Goal: Register for event/course

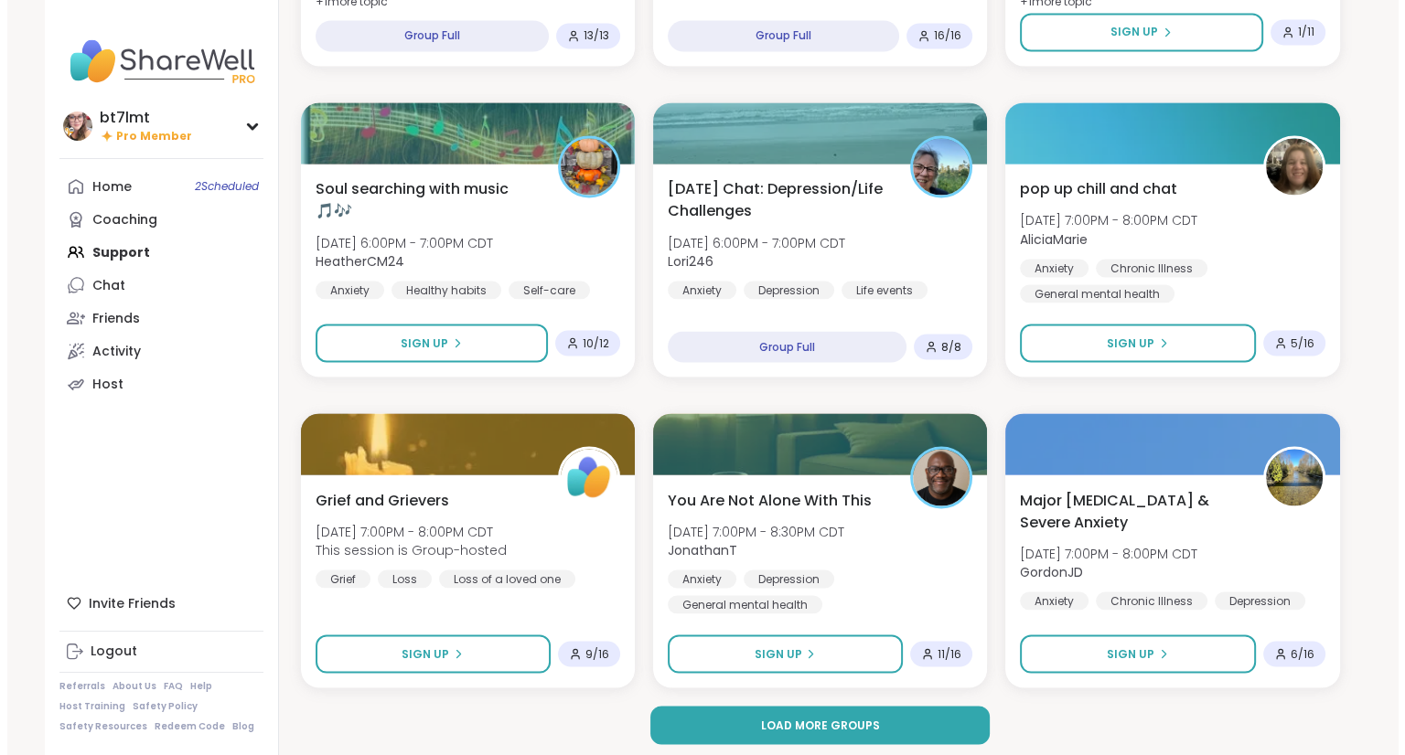
scroll to position [3248, 0]
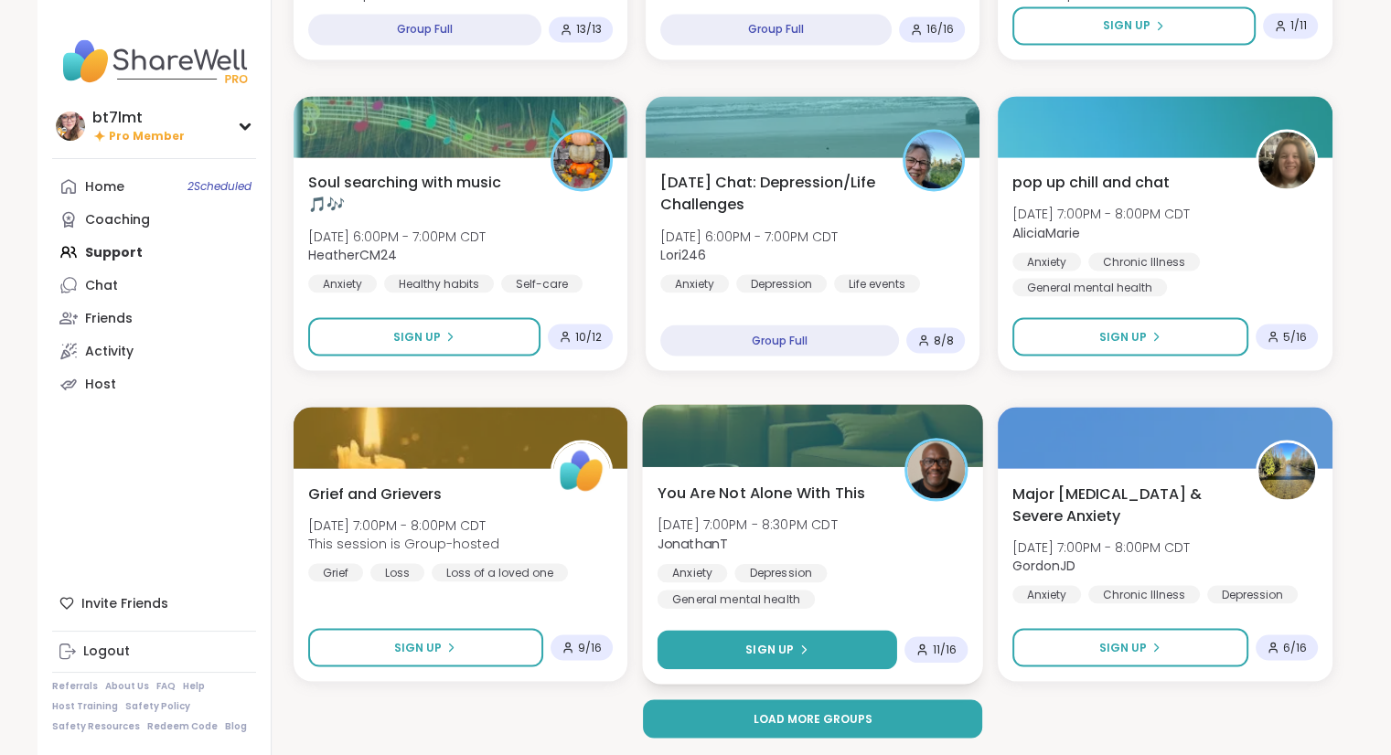
click at [803, 646] on icon at bounding box center [802, 649] width 11 height 11
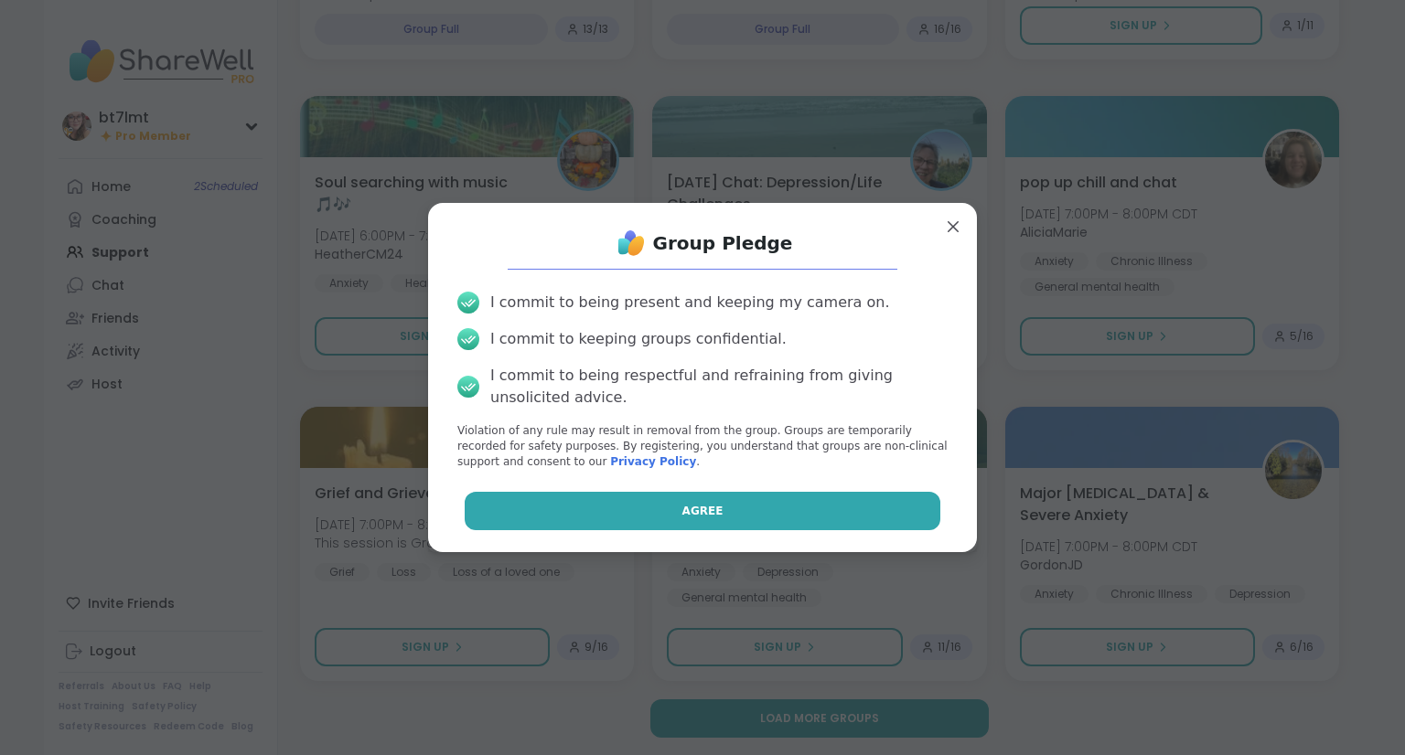
click at [807, 511] on button "Agree" at bounding box center [703, 511] width 476 height 38
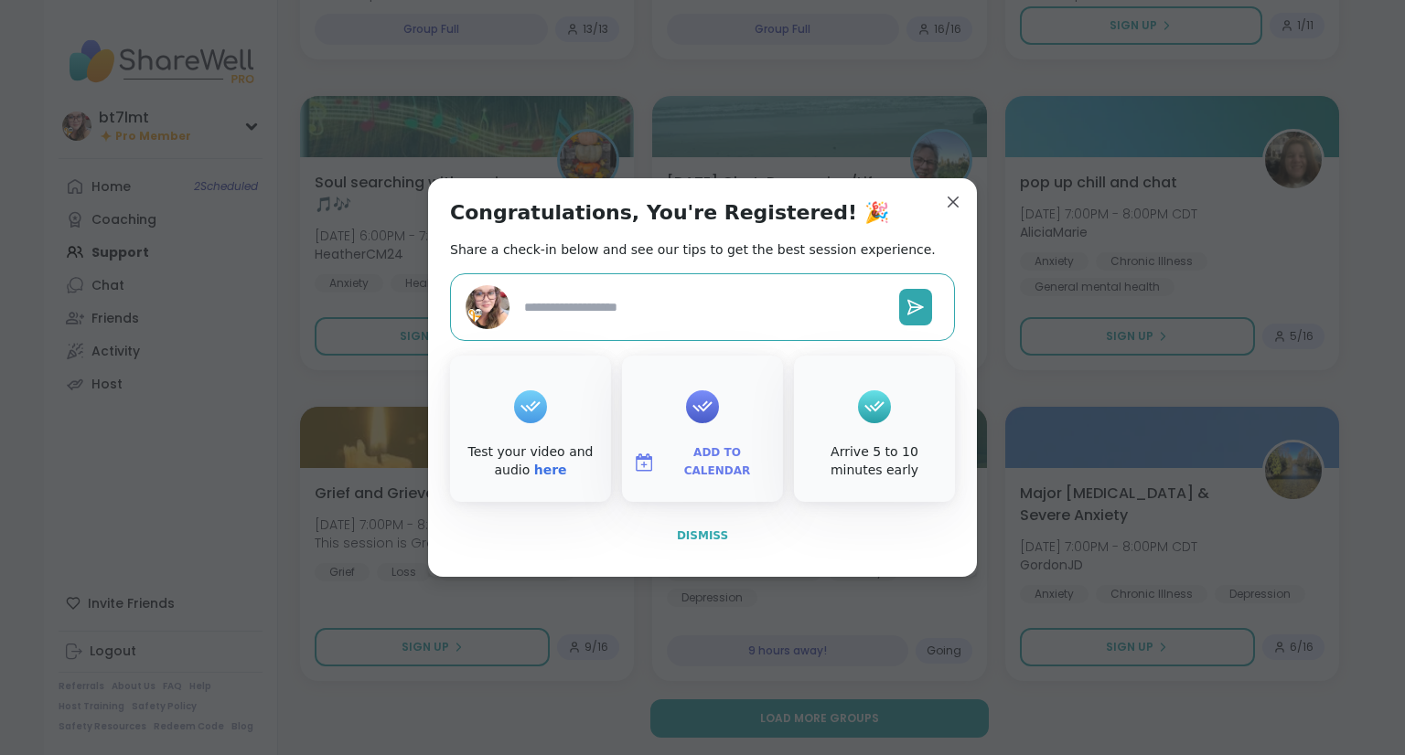
click at [699, 526] on button "Dismiss" at bounding box center [702, 536] width 505 height 38
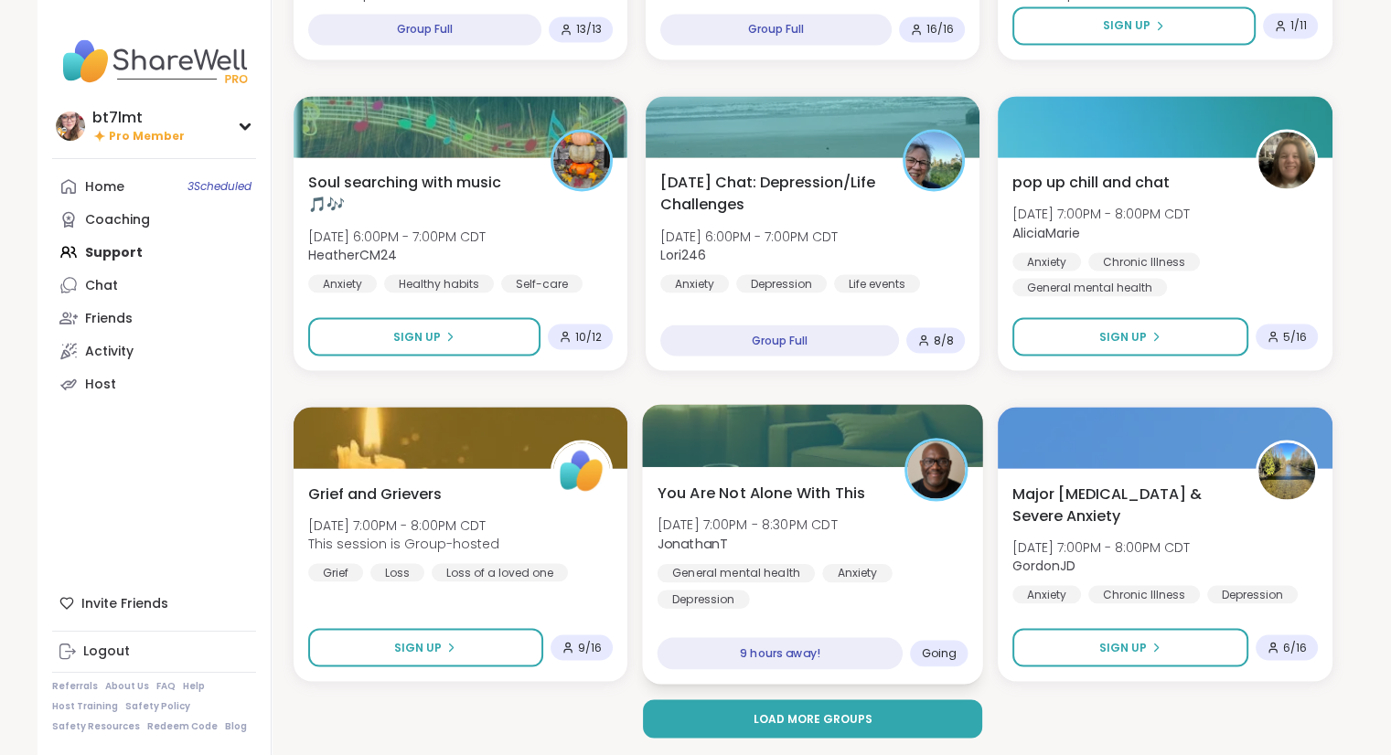
click at [918, 560] on div "You Are Not Alone With [DATE][DATE] 7:00PM - 8:30PM CDT JonathanT General menta…" at bounding box center [812, 544] width 311 height 127
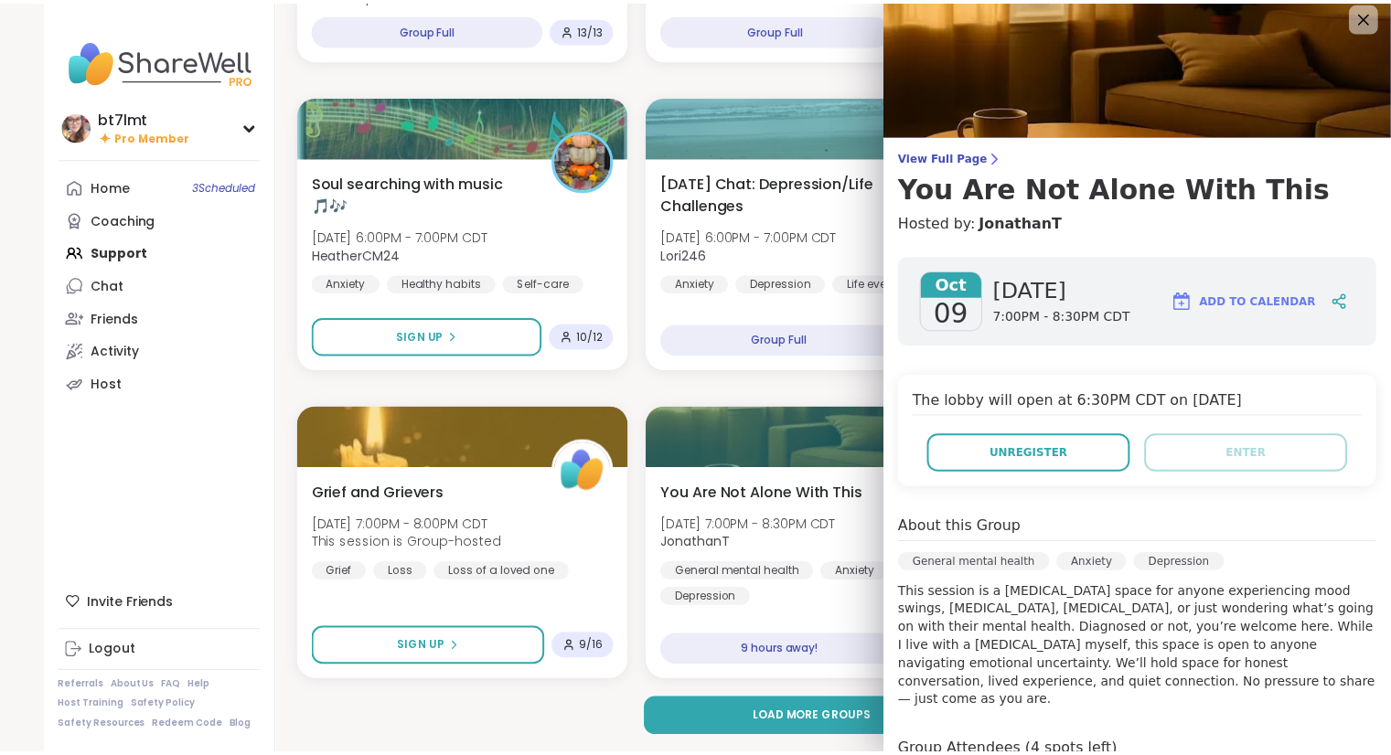
scroll to position [0, 0]
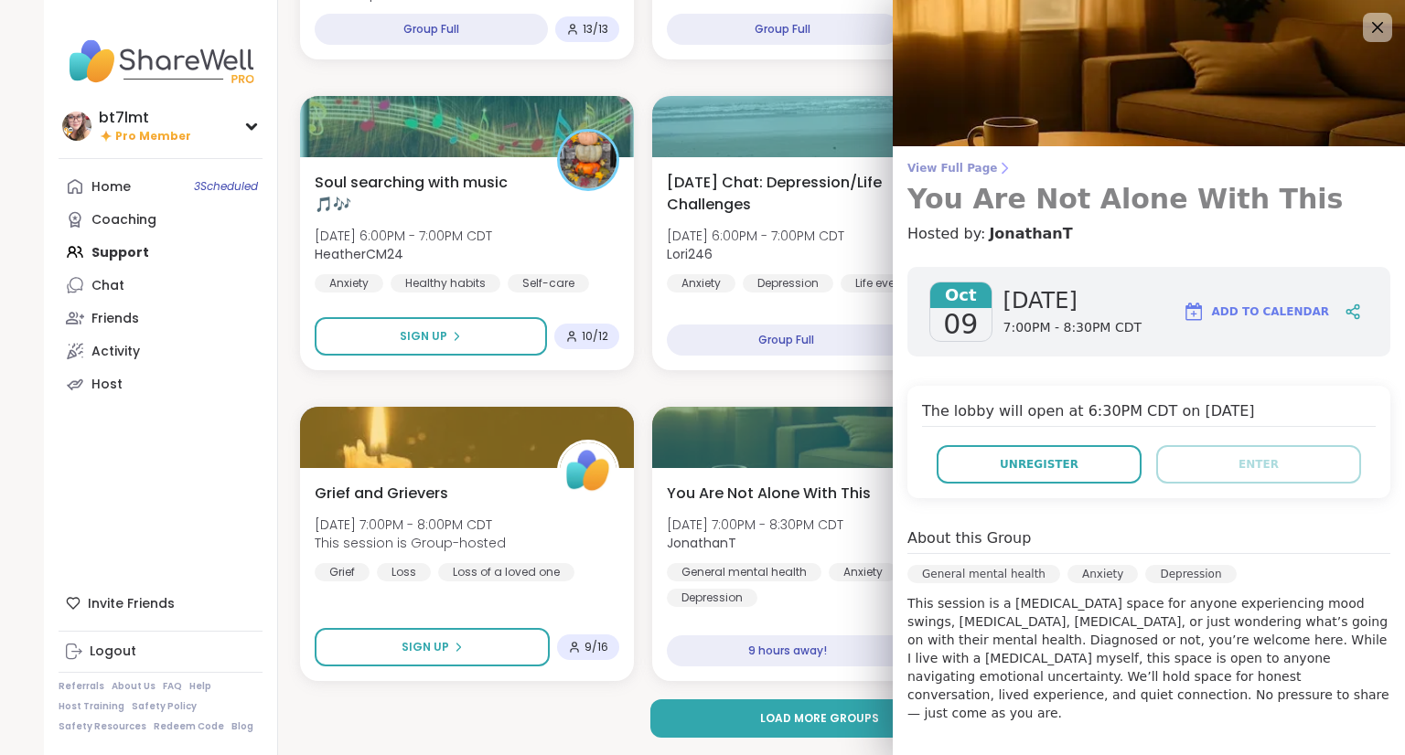
click at [945, 170] on span "View Full Page" at bounding box center [1148, 168] width 483 height 15
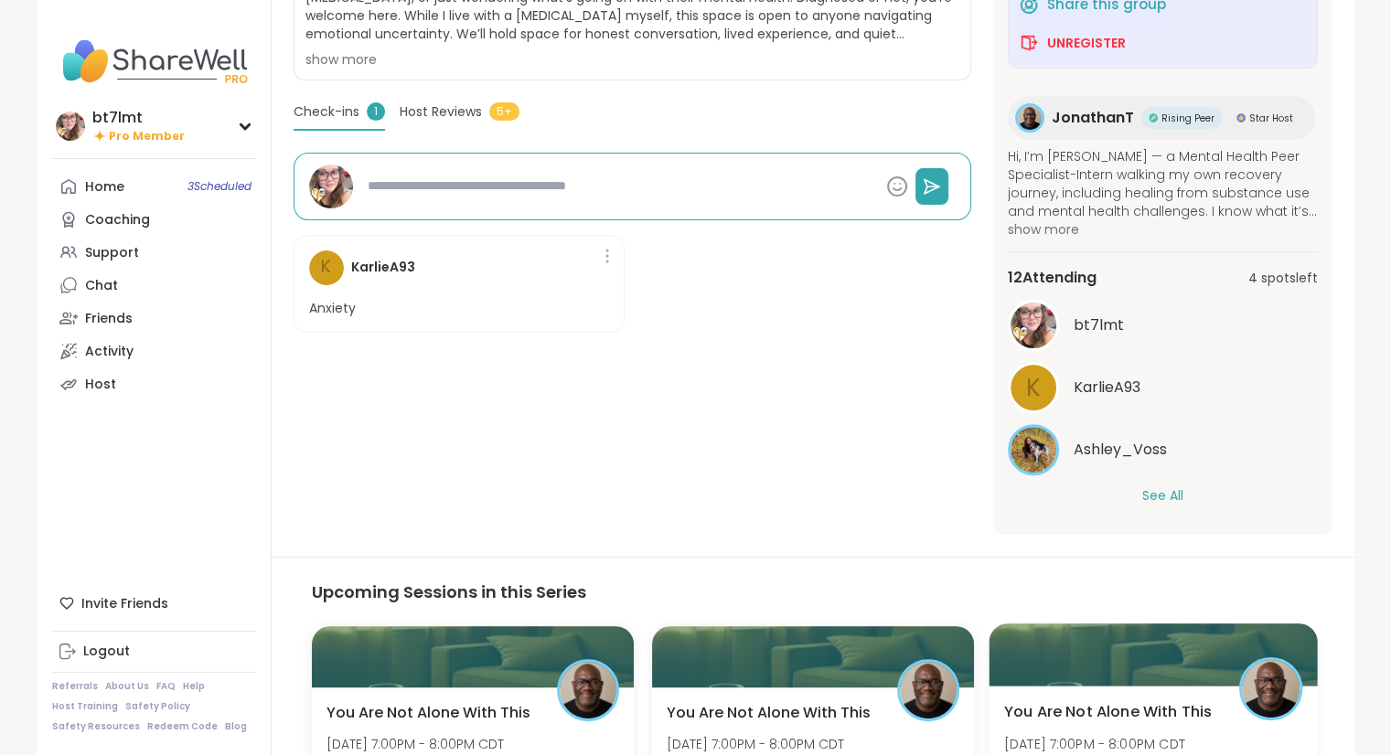
scroll to position [457, 0]
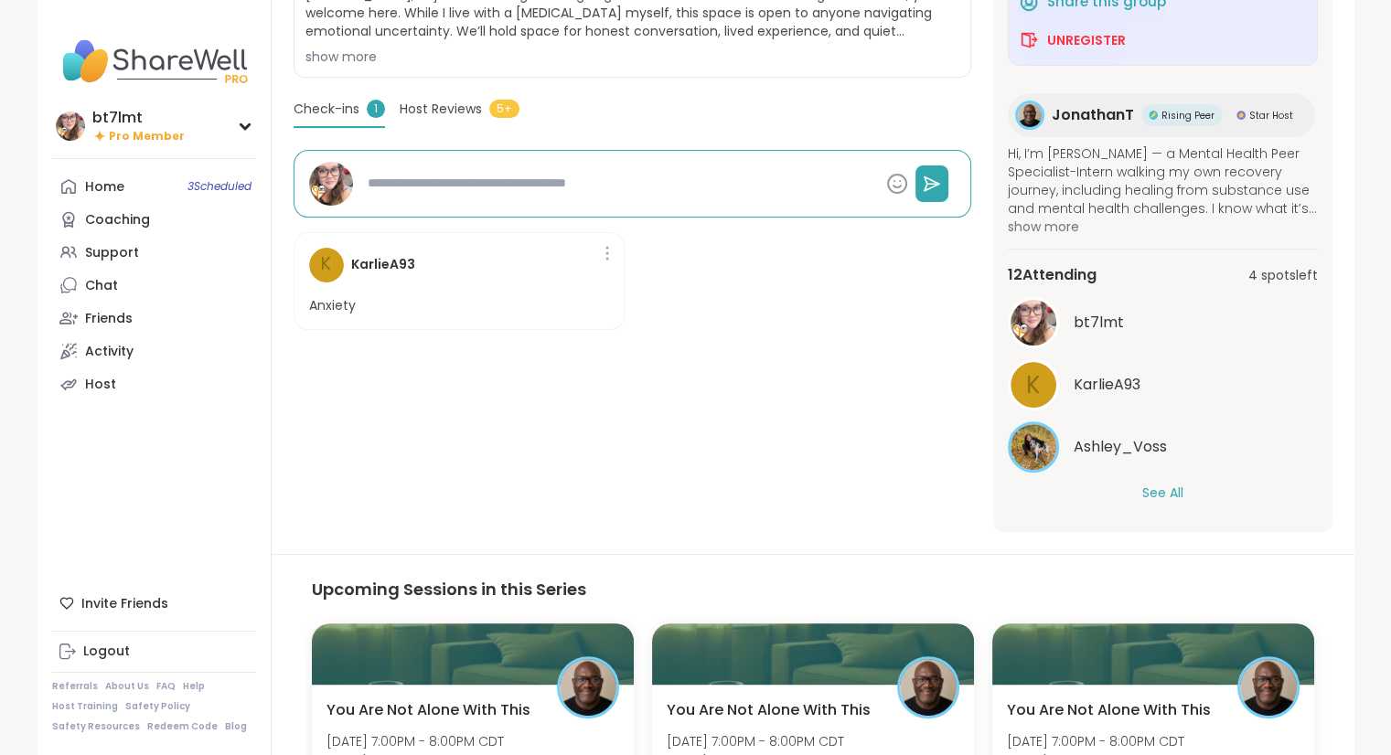
click at [1156, 493] on button "See All" at bounding box center [1162, 493] width 41 height 19
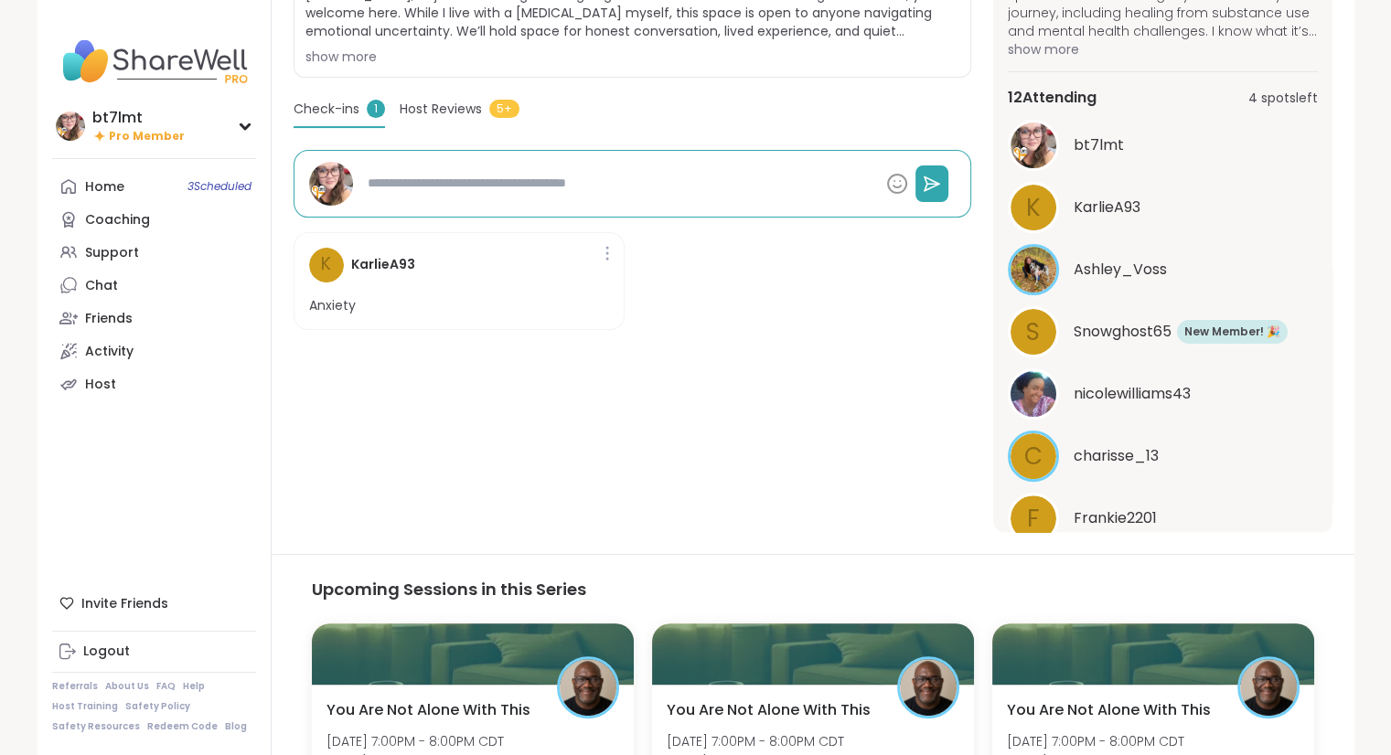
scroll to position [166, 0]
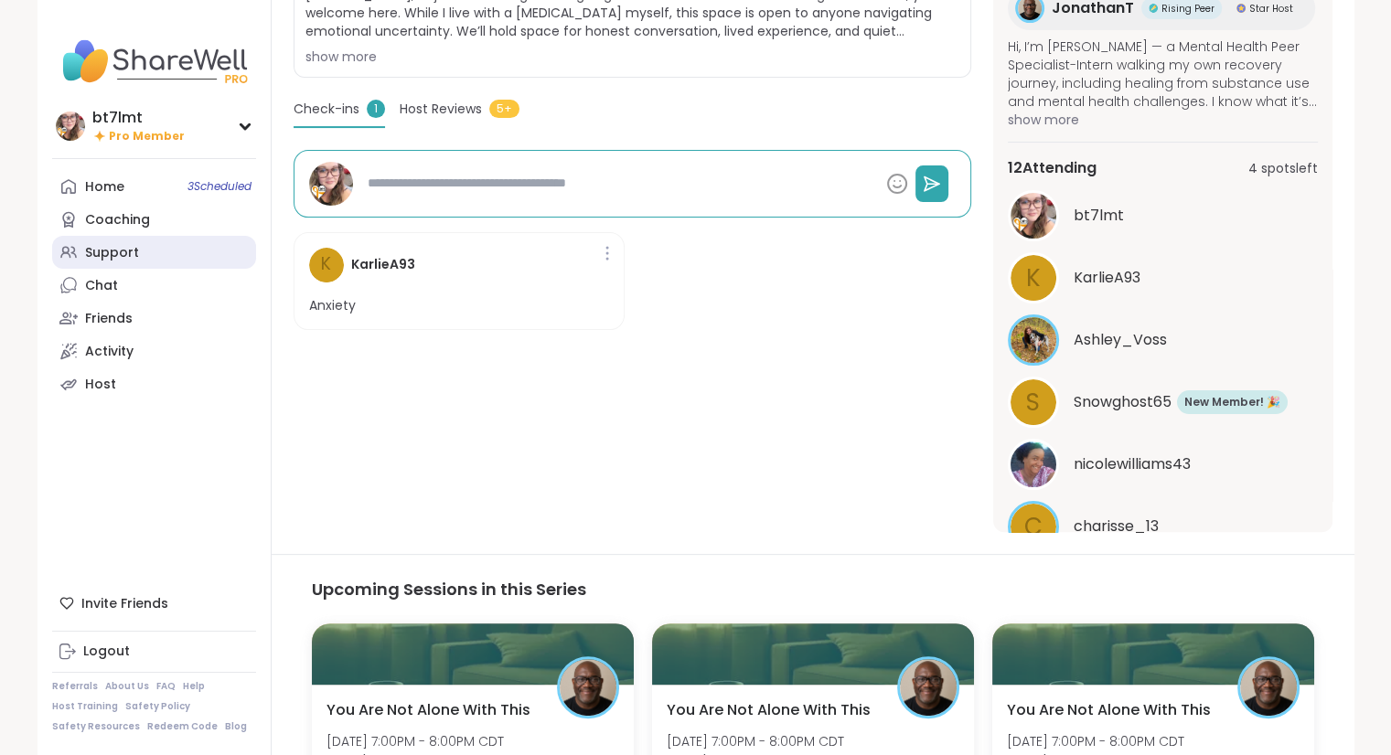
click at [159, 251] on link "Support" at bounding box center [154, 252] width 204 height 33
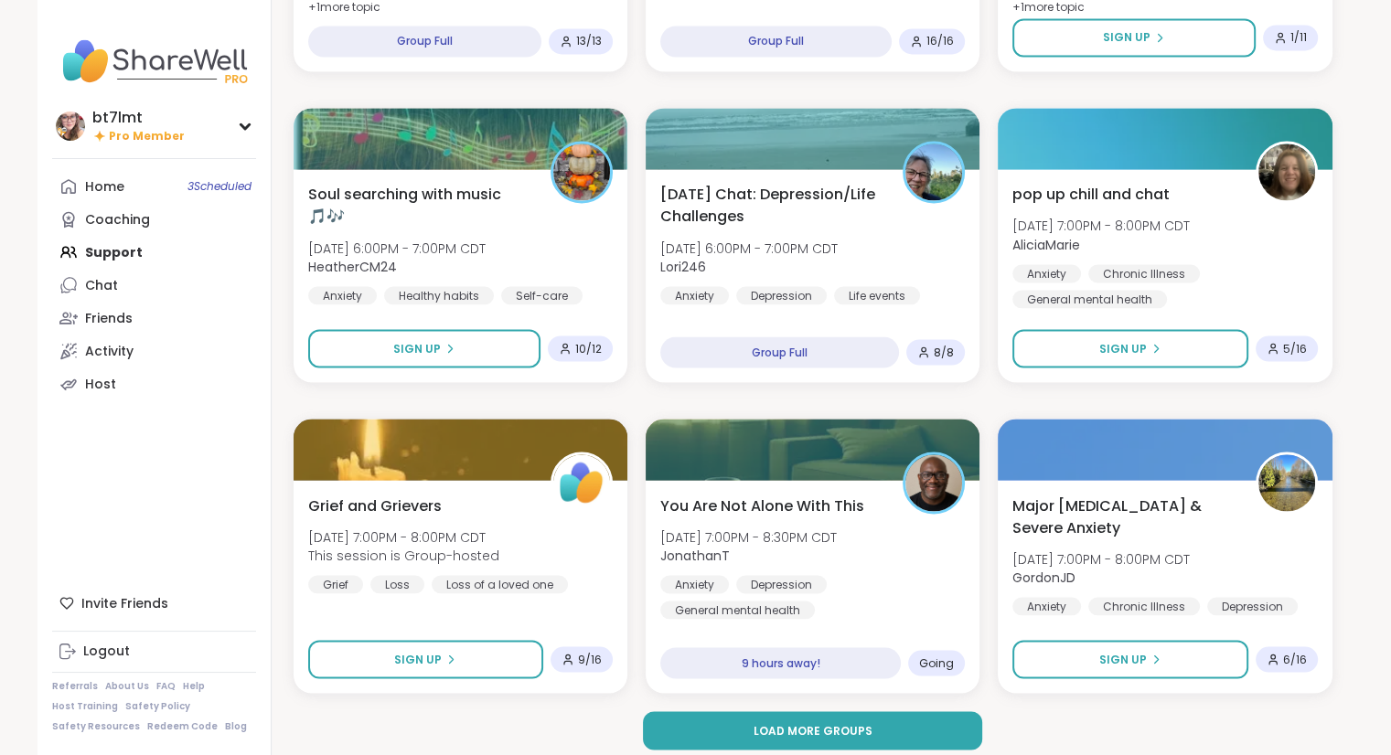
scroll to position [3248, 0]
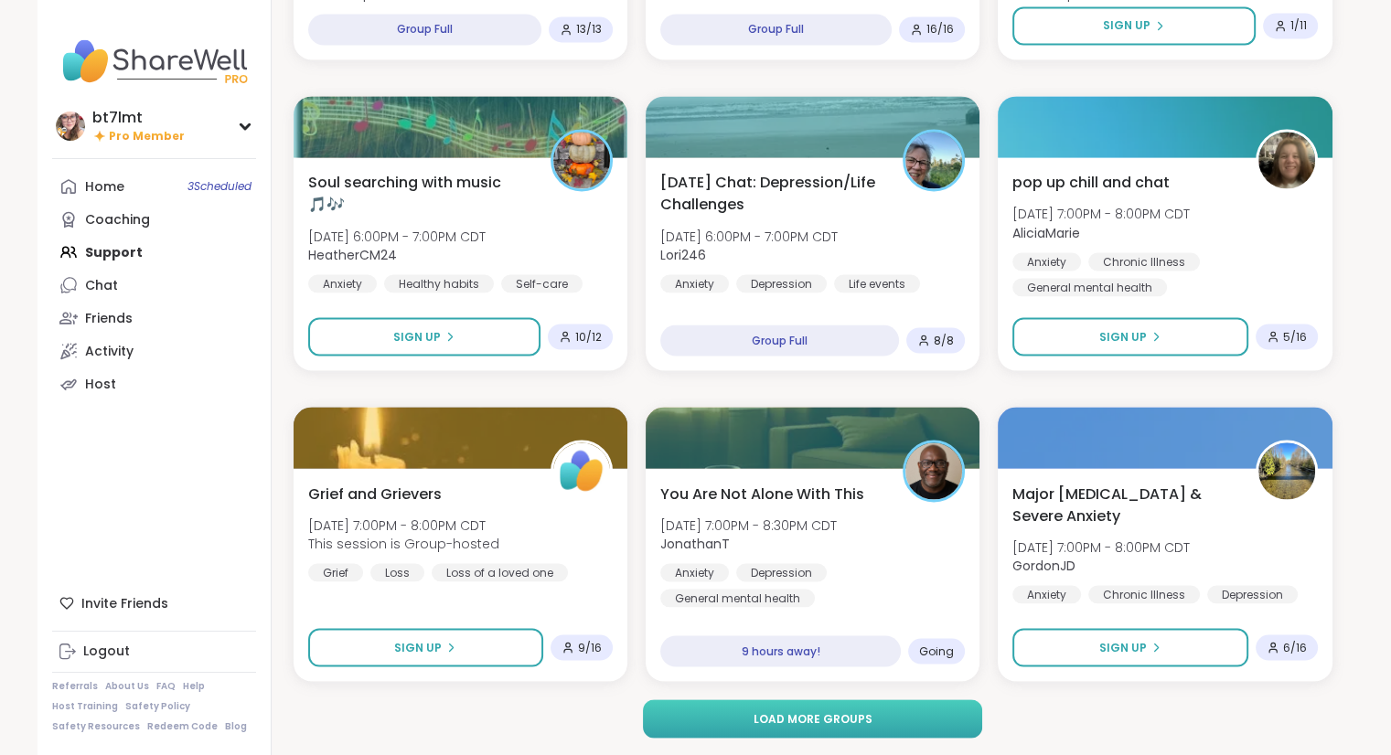
click at [919, 703] on button "Load more groups" at bounding box center [812, 719] width 339 height 38
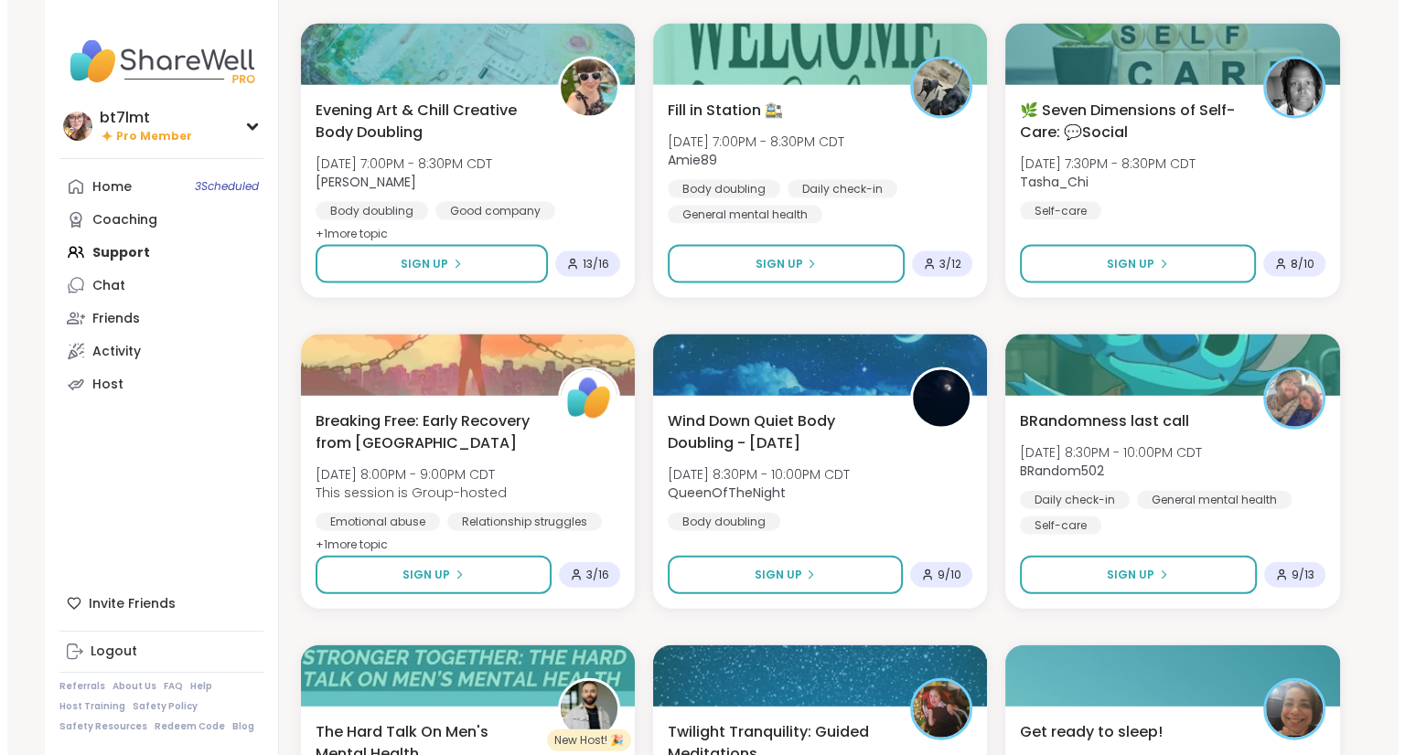
scroll to position [3980, 0]
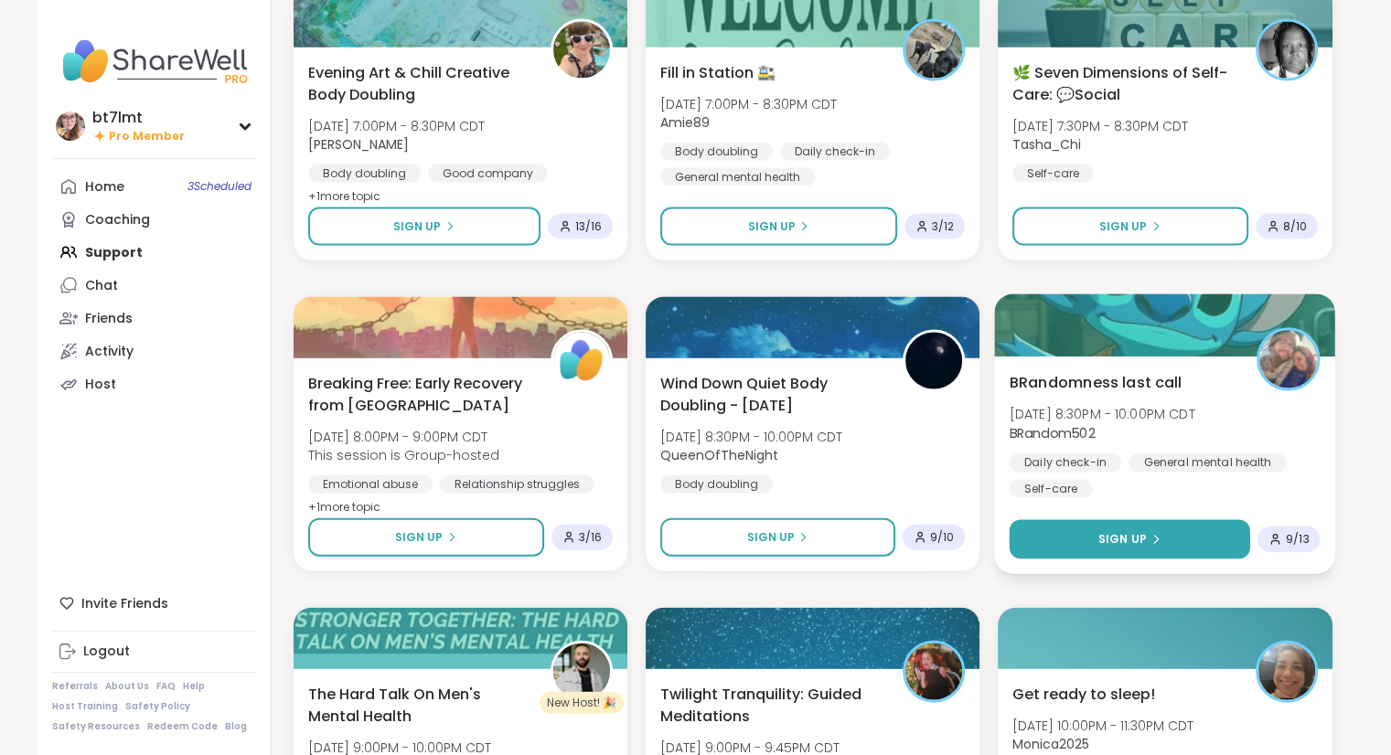
click at [1109, 543] on span "Sign Up" at bounding box center [1122, 539] width 48 height 16
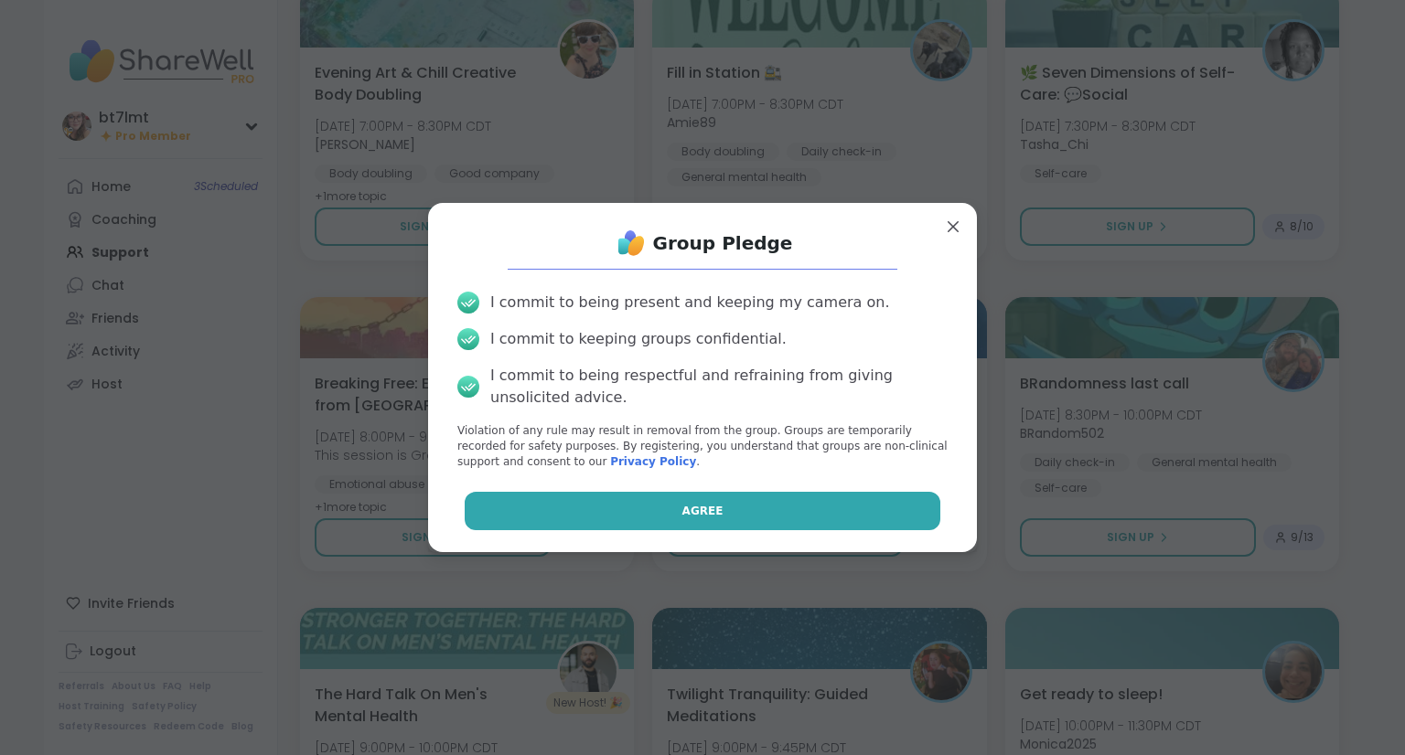
click at [841, 498] on button "Agree" at bounding box center [703, 511] width 476 height 38
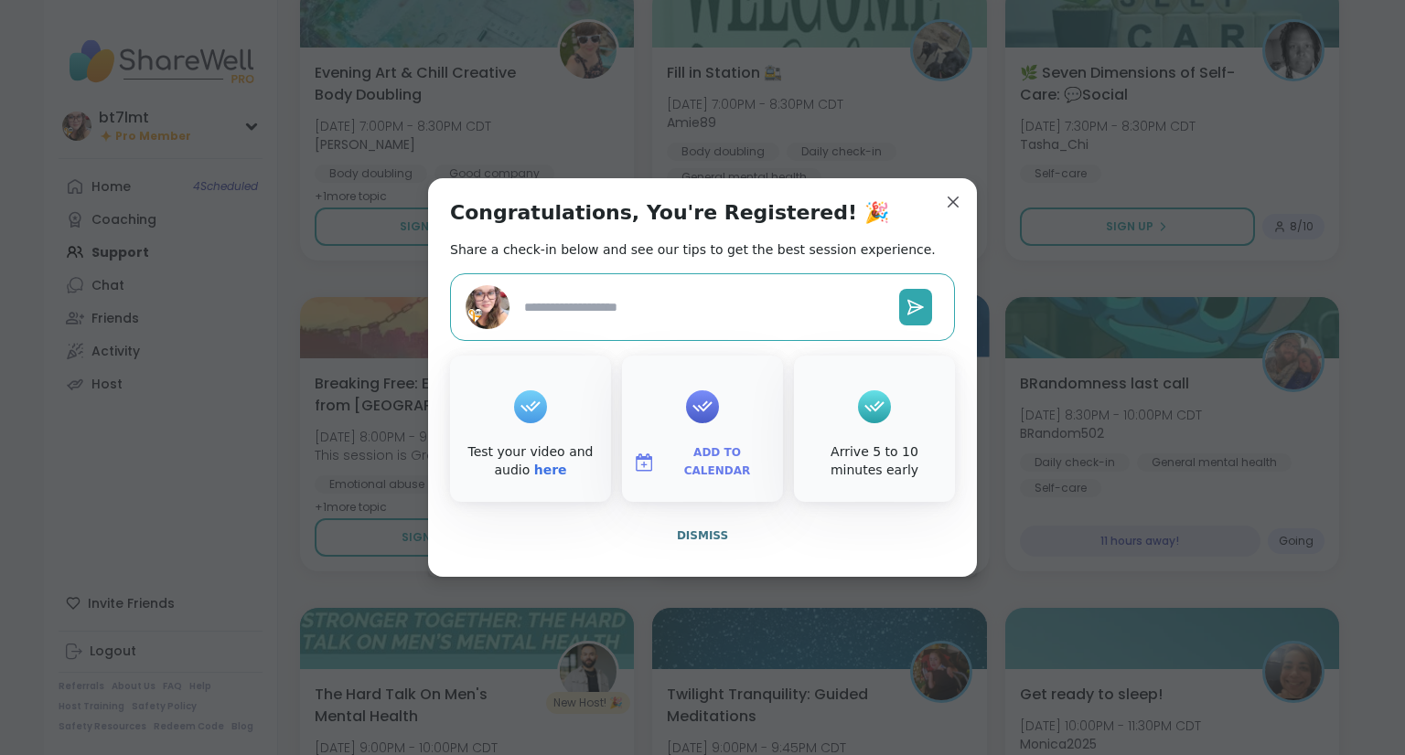
drag, startPoint x: 690, startPoint y: 529, endPoint x: 705, endPoint y: 527, distance: 14.7
click at [690, 530] on span "Dismiss" at bounding box center [702, 535] width 51 height 13
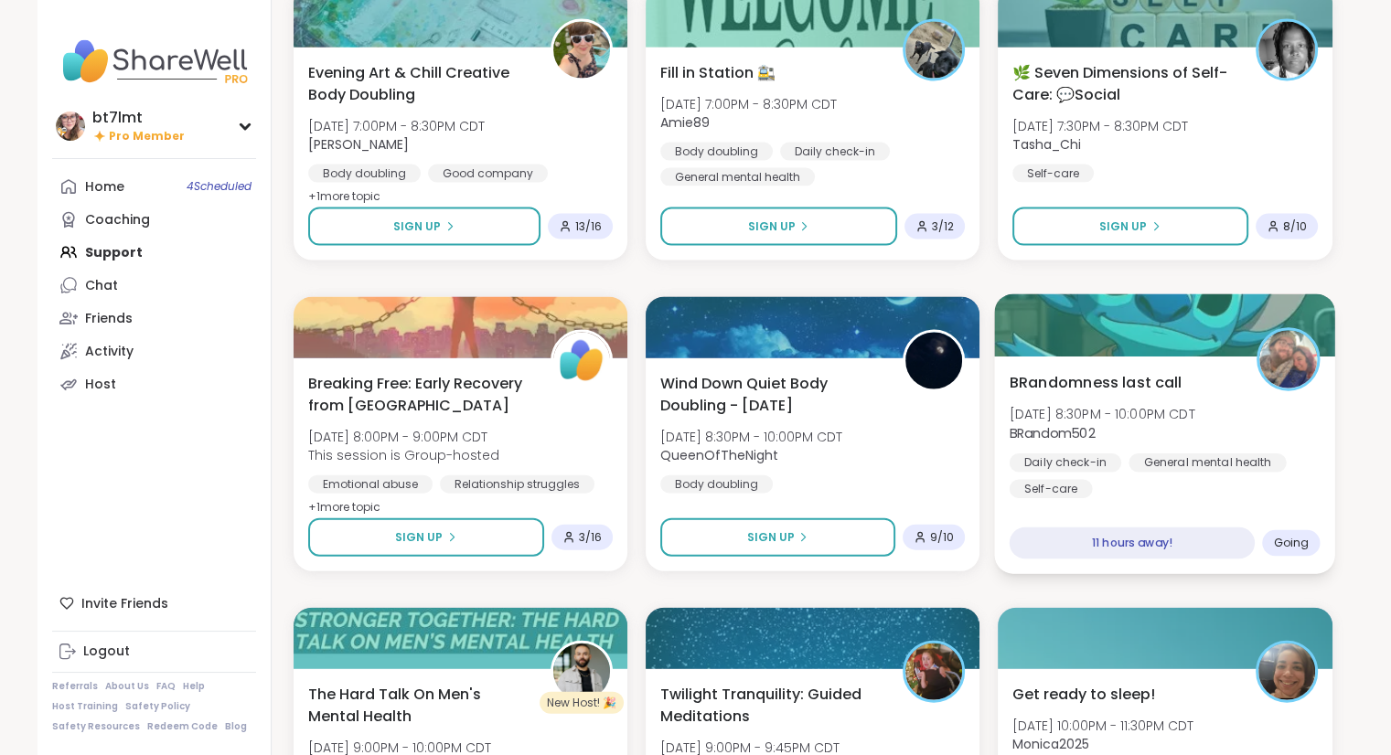
click at [1180, 351] on div at bounding box center [1165, 325] width 341 height 62
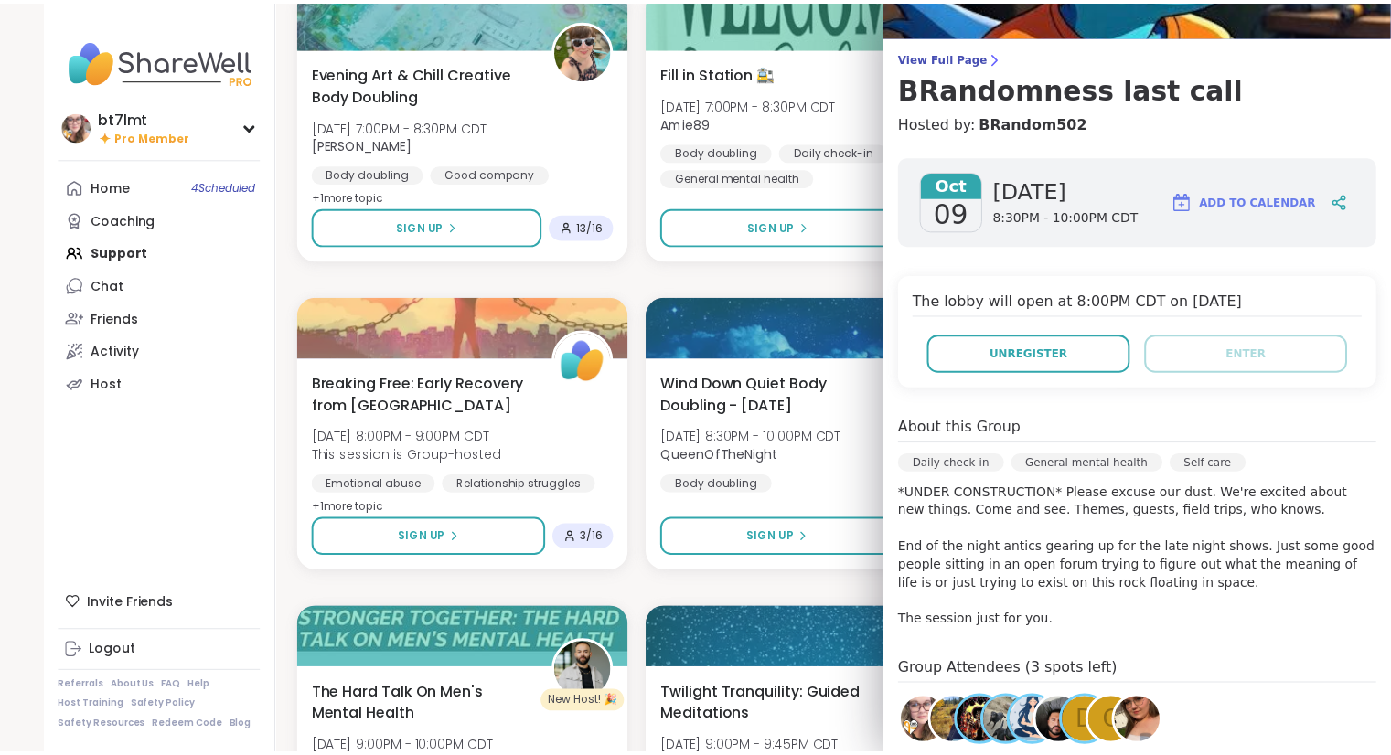
scroll to position [0, 0]
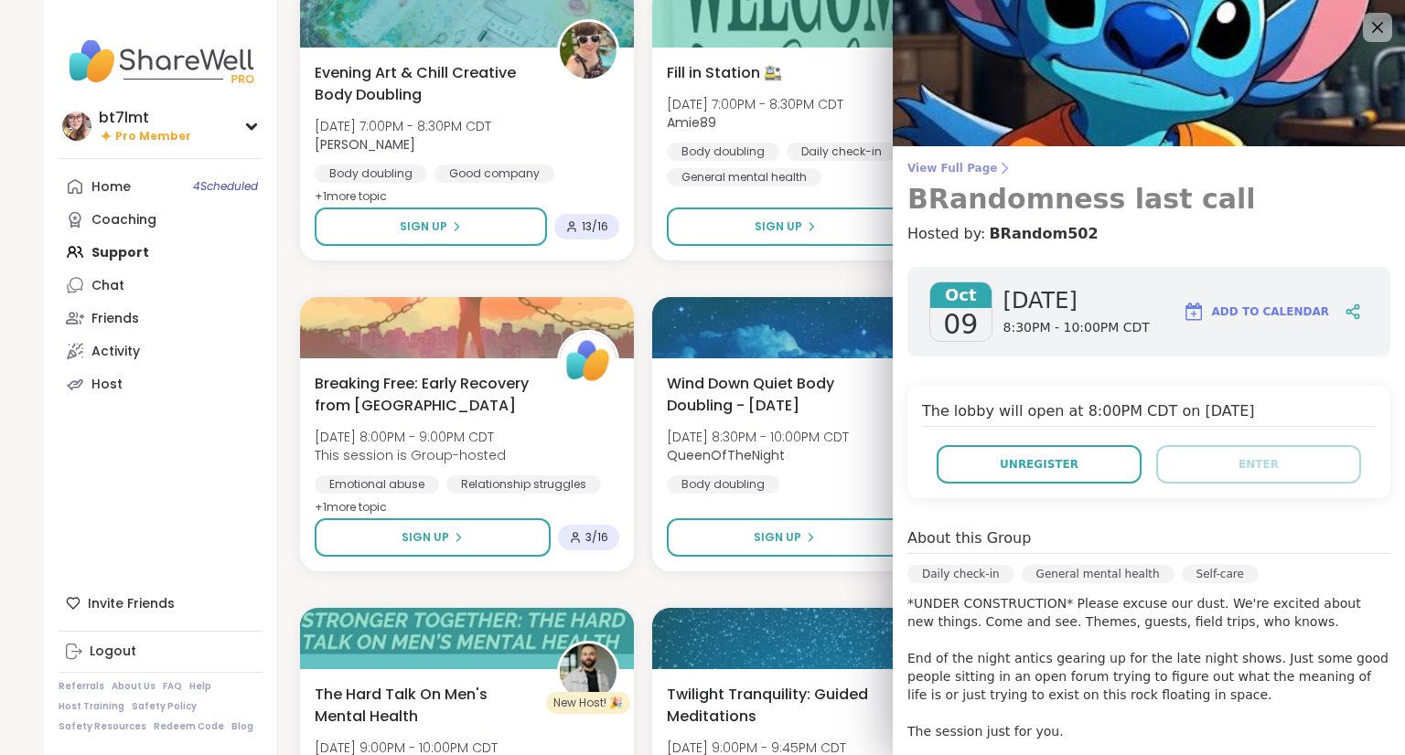
click at [947, 166] on span "View Full Page" at bounding box center [1148, 168] width 483 height 15
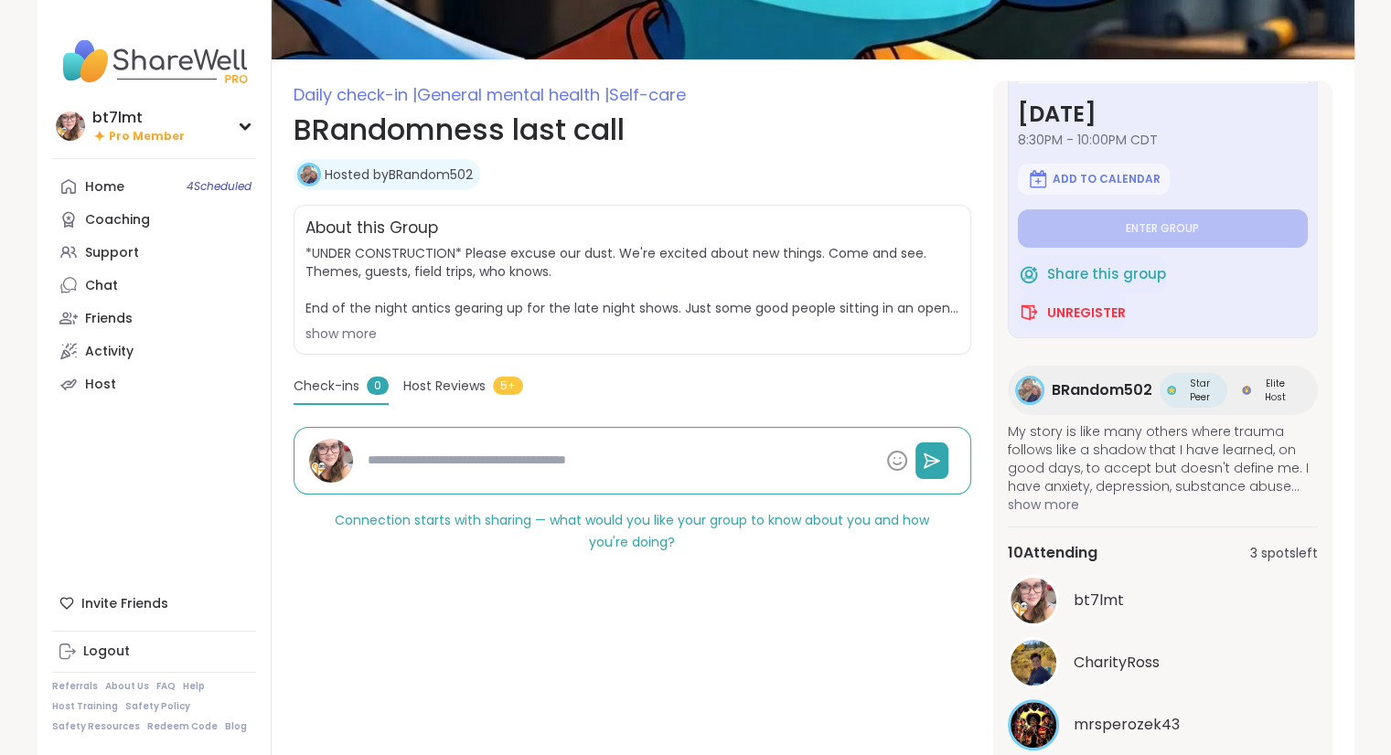
scroll to position [285, 0]
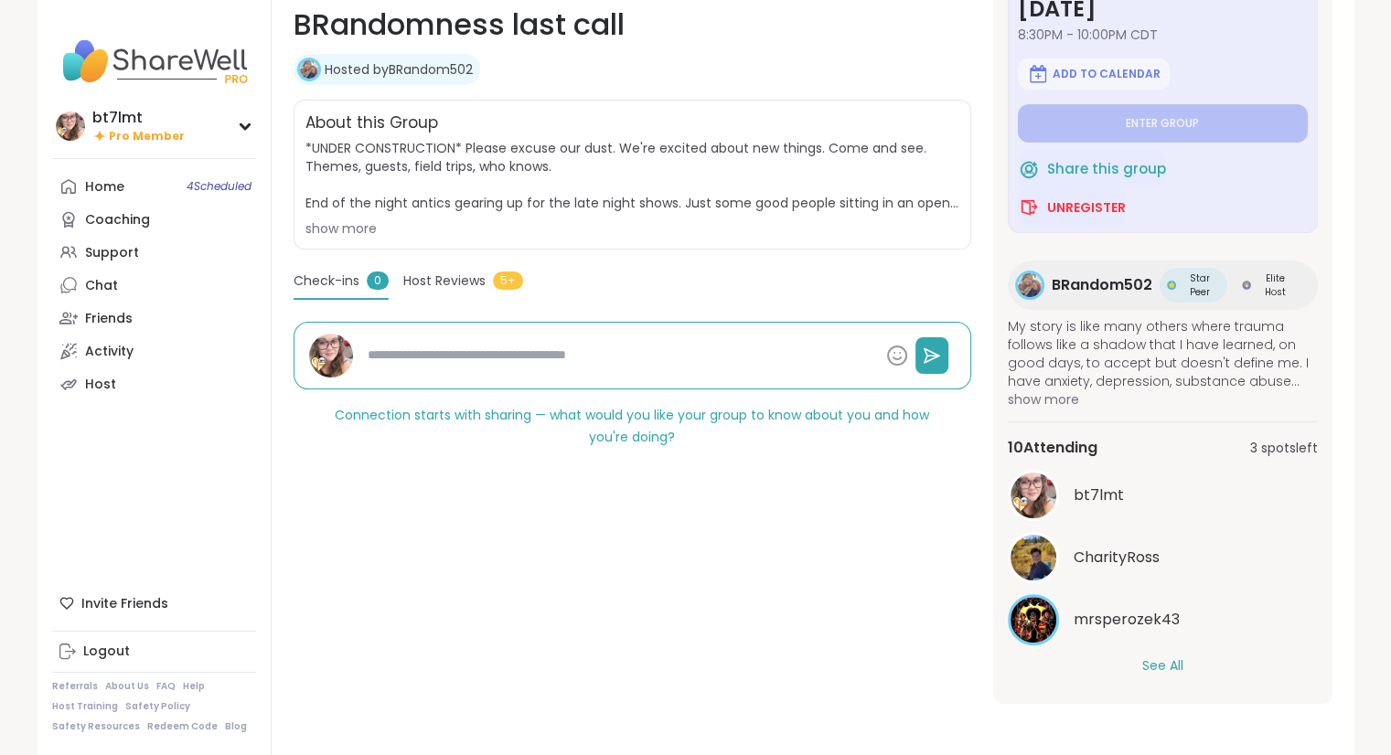
drag, startPoint x: 1165, startPoint y: 662, endPoint x: 1181, endPoint y: 627, distance: 38.1
click at [1166, 662] on button "See All" at bounding box center [1162, 666] width 41 height 19
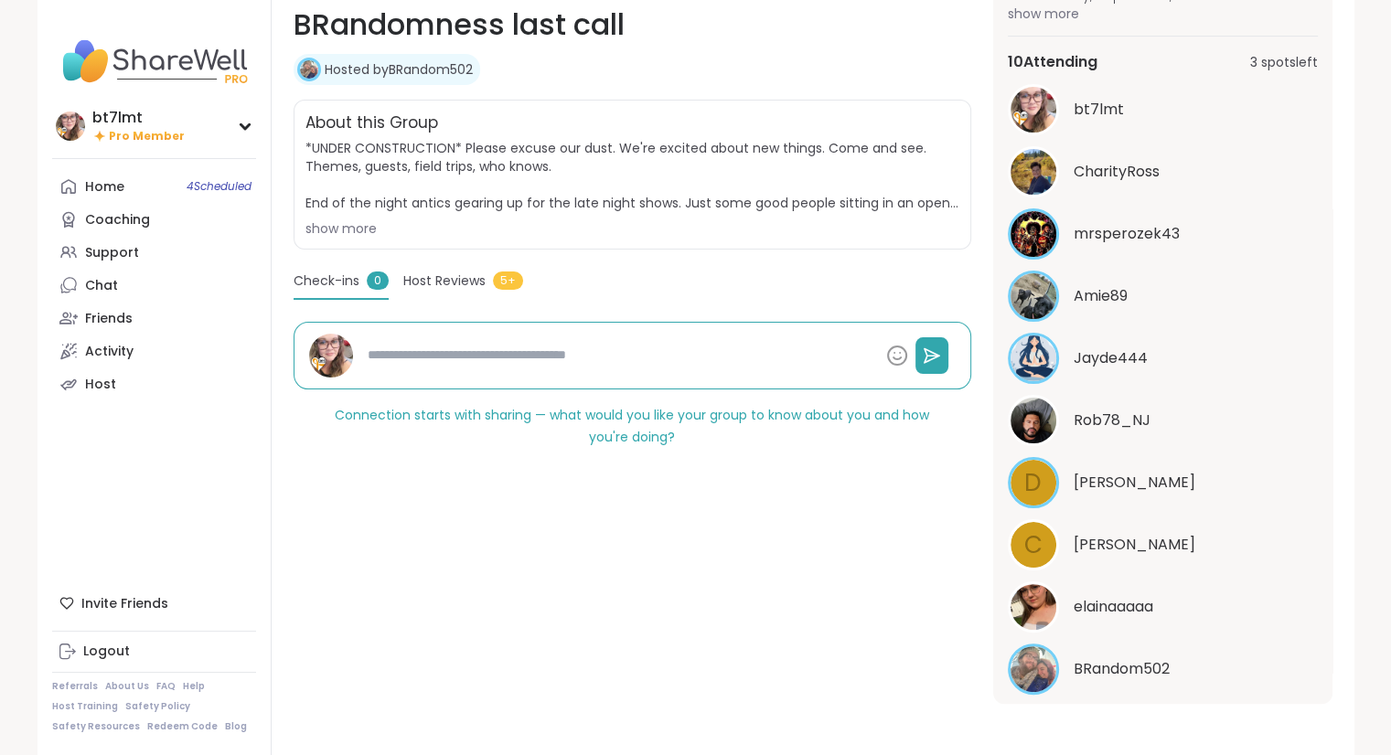
scroll to position [408, 0]
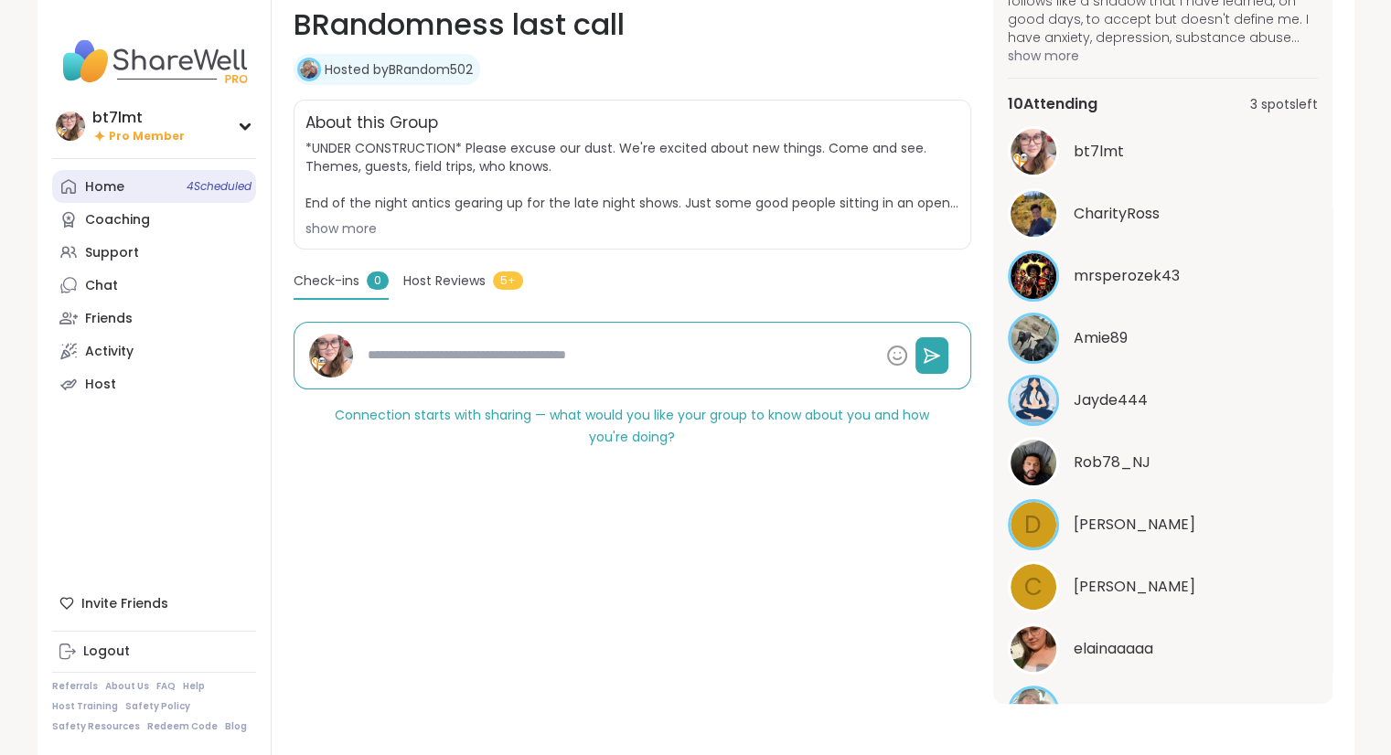
click at [106, 185] on div "Home 4 Scheduled" at bounding box center [104, 187] width 39 height 18
type textarea "*"
